Goal: Information Seeking & Learning: Understand process/instructions

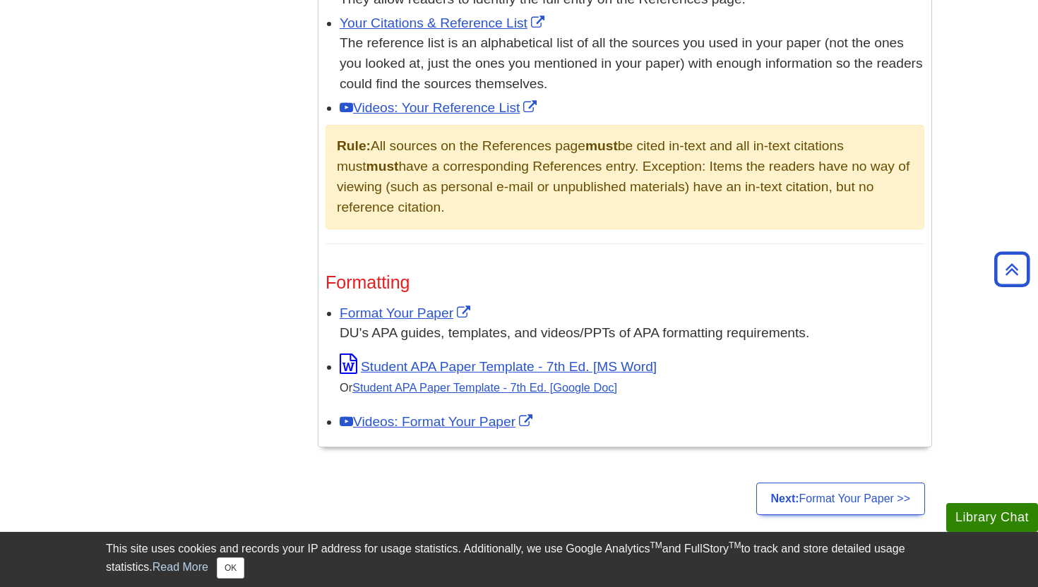
scroll to position [949, 0]
click at [404, 313] on link "Format Your Paper" at bounding box center [407, 312] width 134 height 15
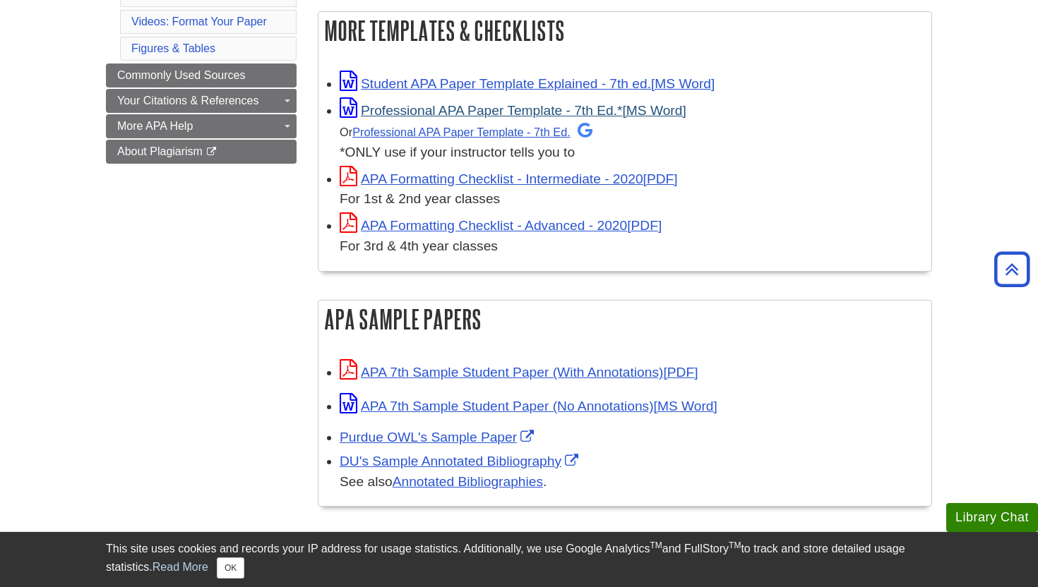
scroll to position [333, 0]
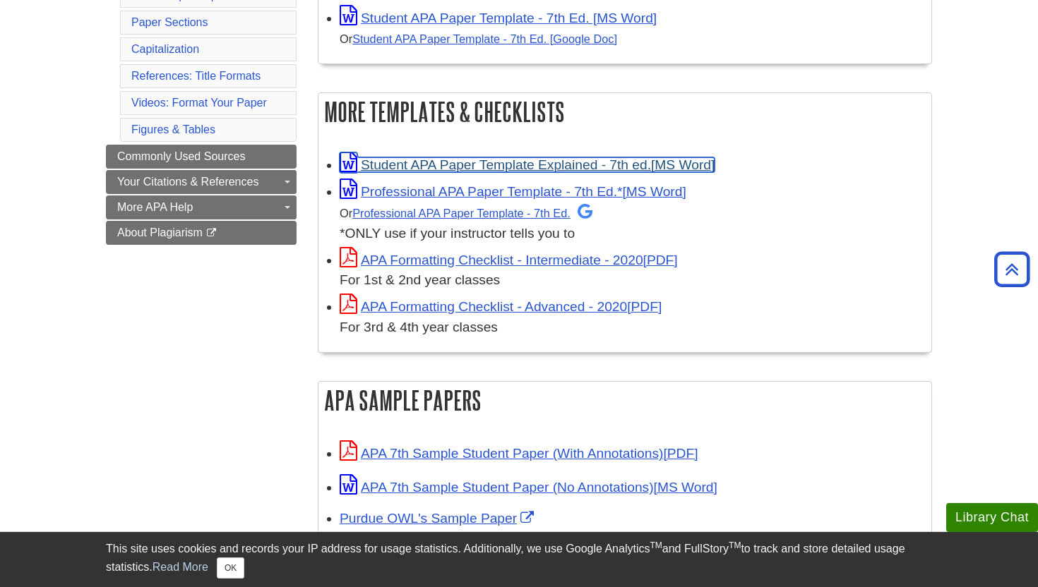
click at [473, 160] on link "Student APA Paper Template Explained - 7th ed." at bounding box center [527, 164] width 375 height 15
